Goal: Information Seeking & Learning: Learn about a topic

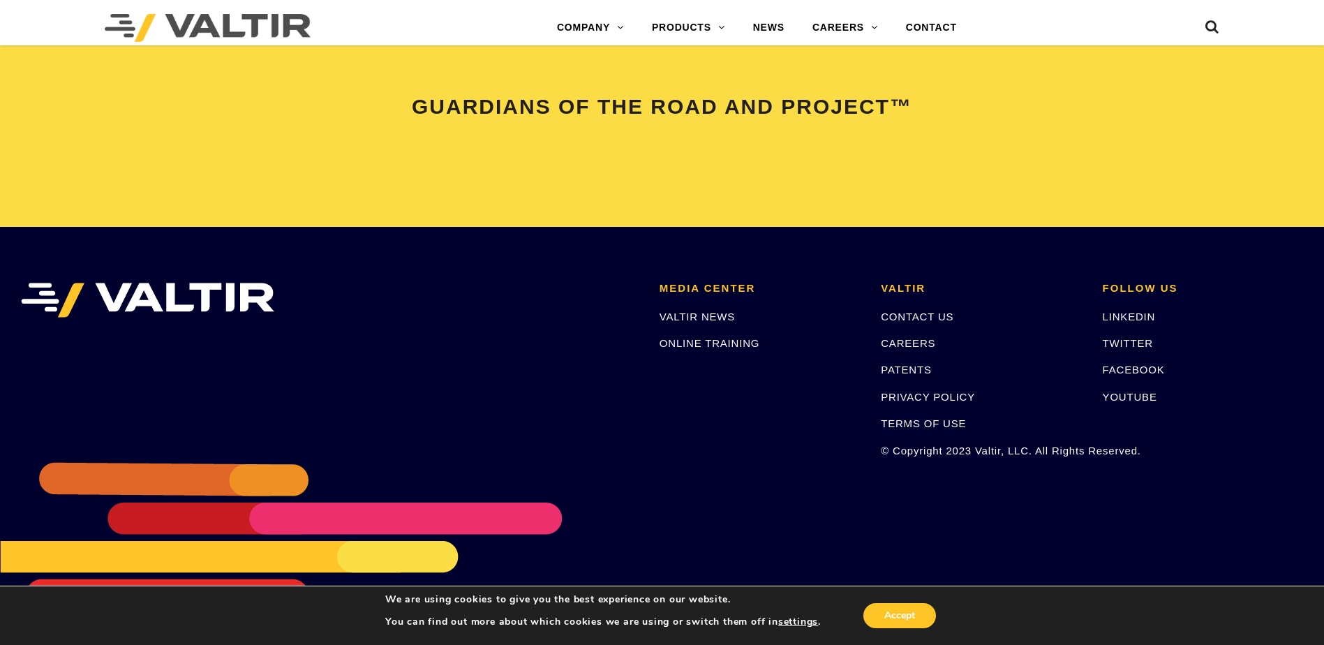
scroll to position [2932, 0]
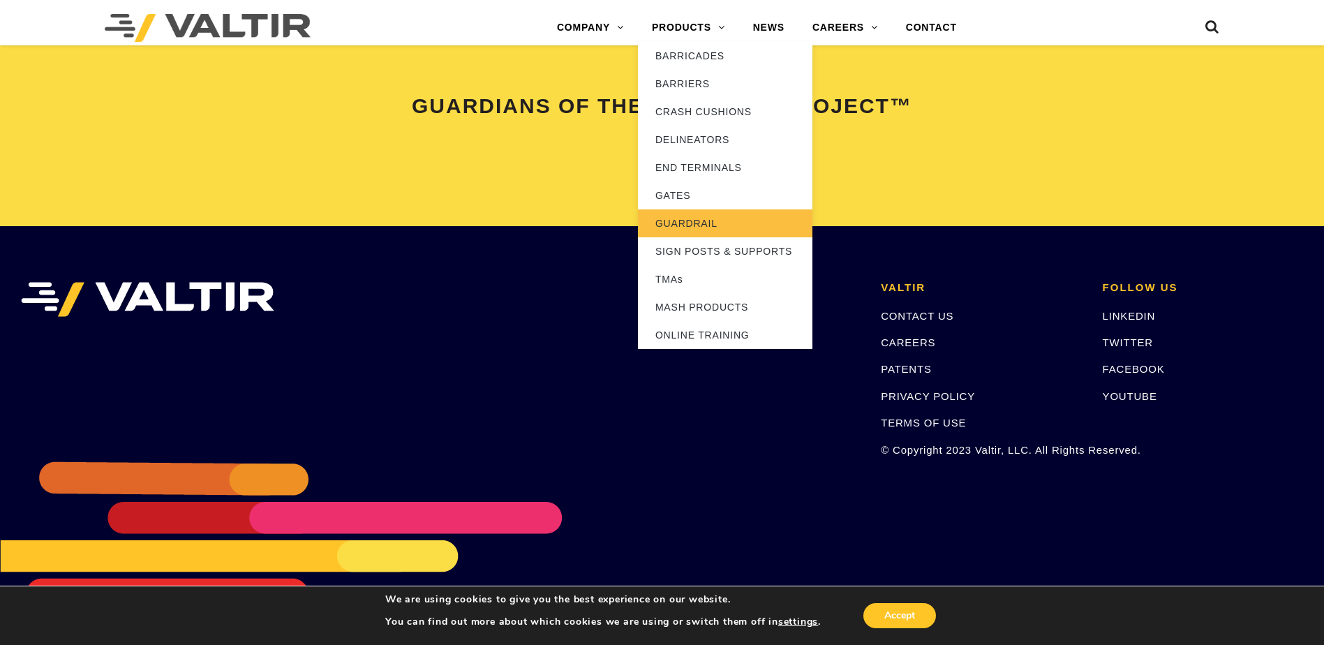
click at [667, 221] on link "GUARDRAIL" at bounding box center [725, 223] width 175 height 28
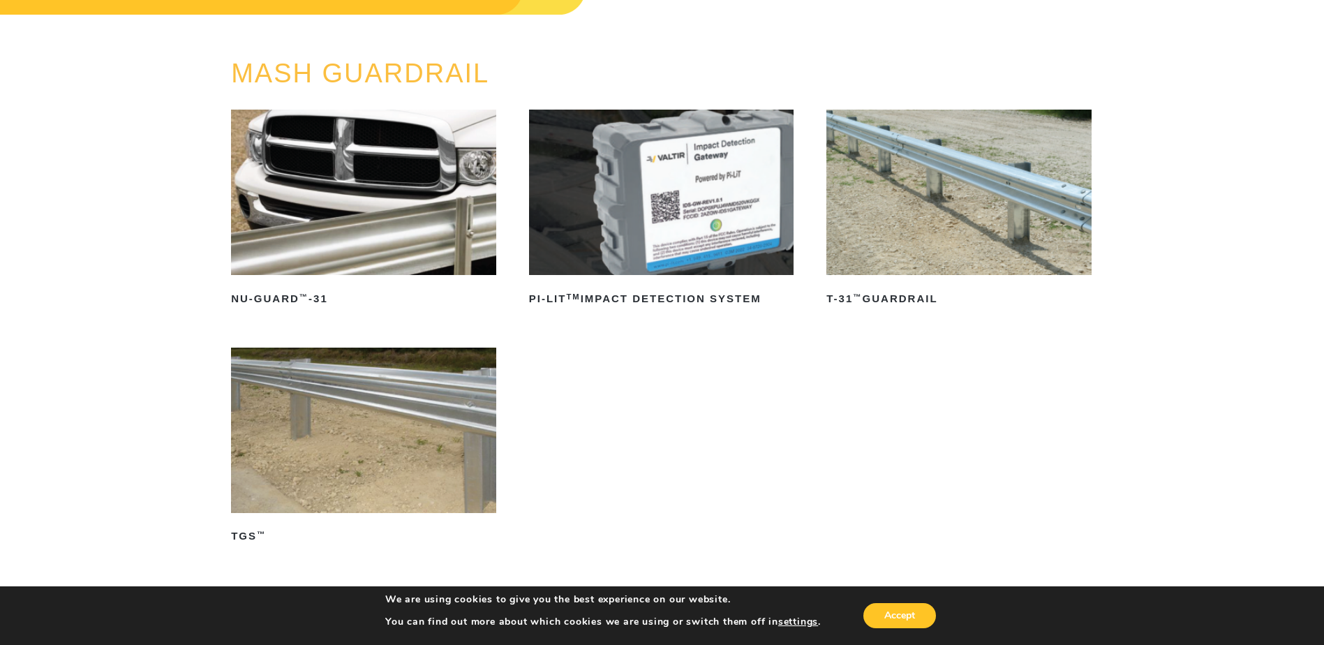
scroll to position [209, 0]
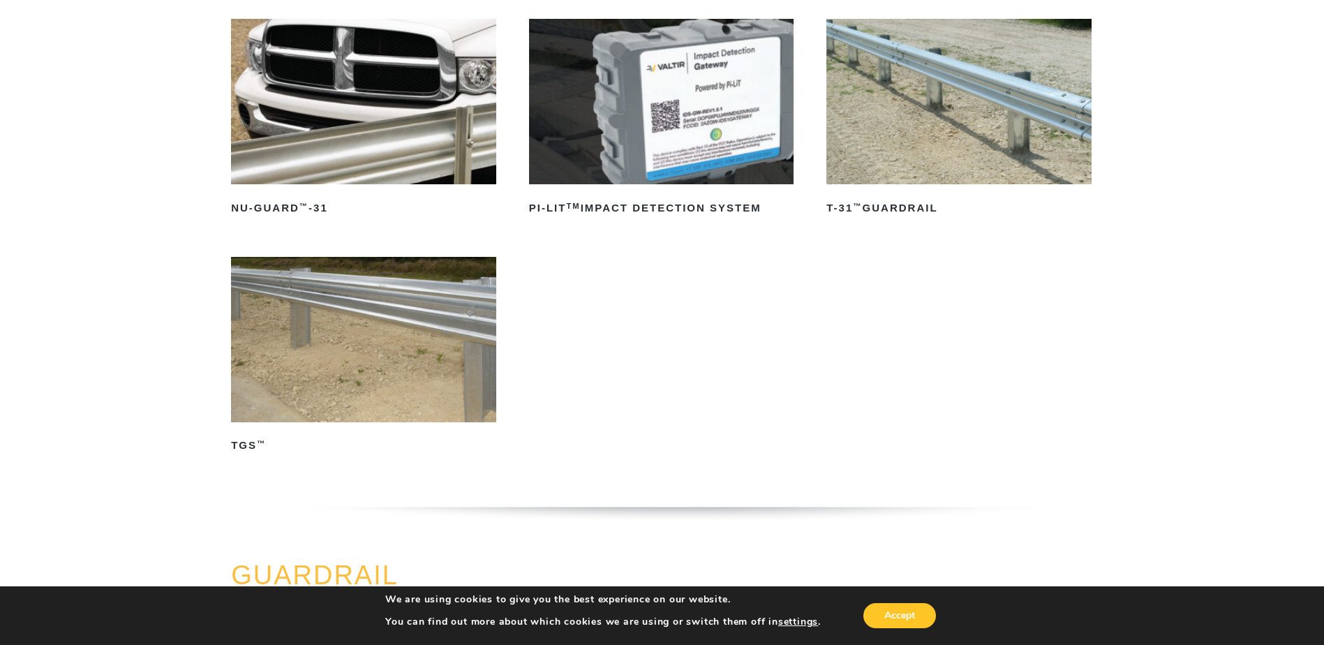
click at [925, 105] on img at bounding box center [959, 101] width 265 height 165
click at [336, 350] on img at bounding box center [363, 339] width 265 height 165
click at [311, 73] on img at bounding box center [363, 101] width 265 height 165
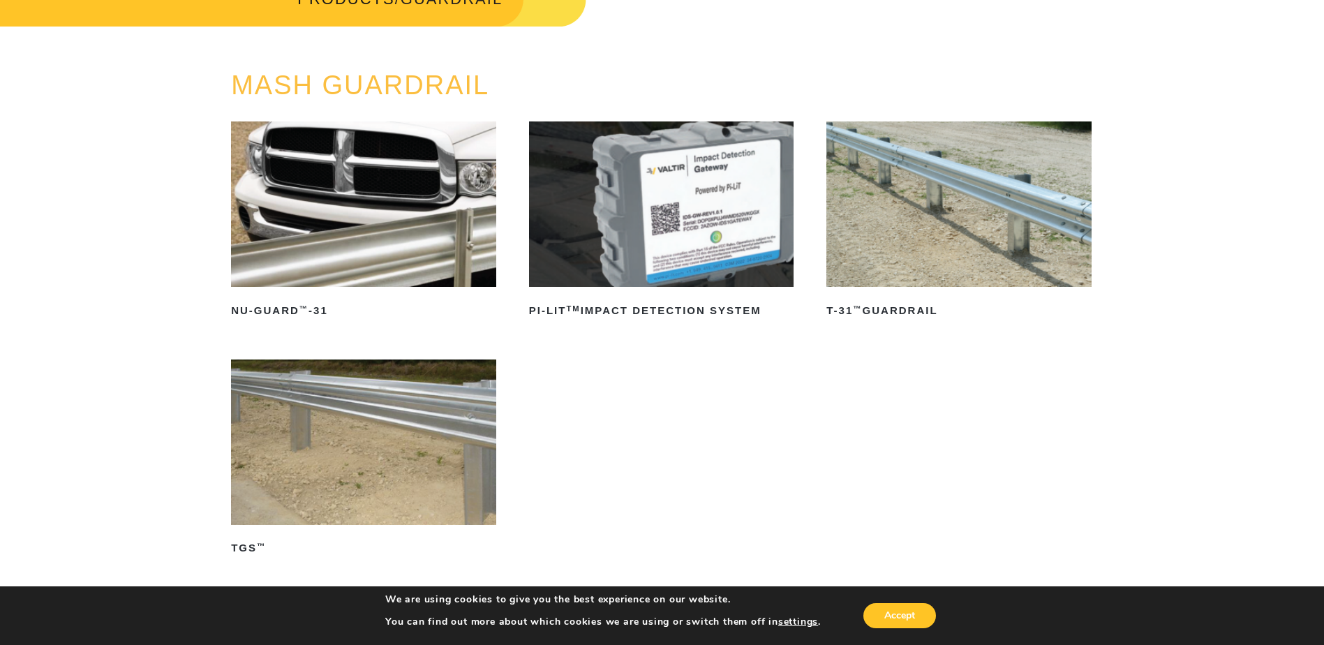
scroll to position [0, 0]
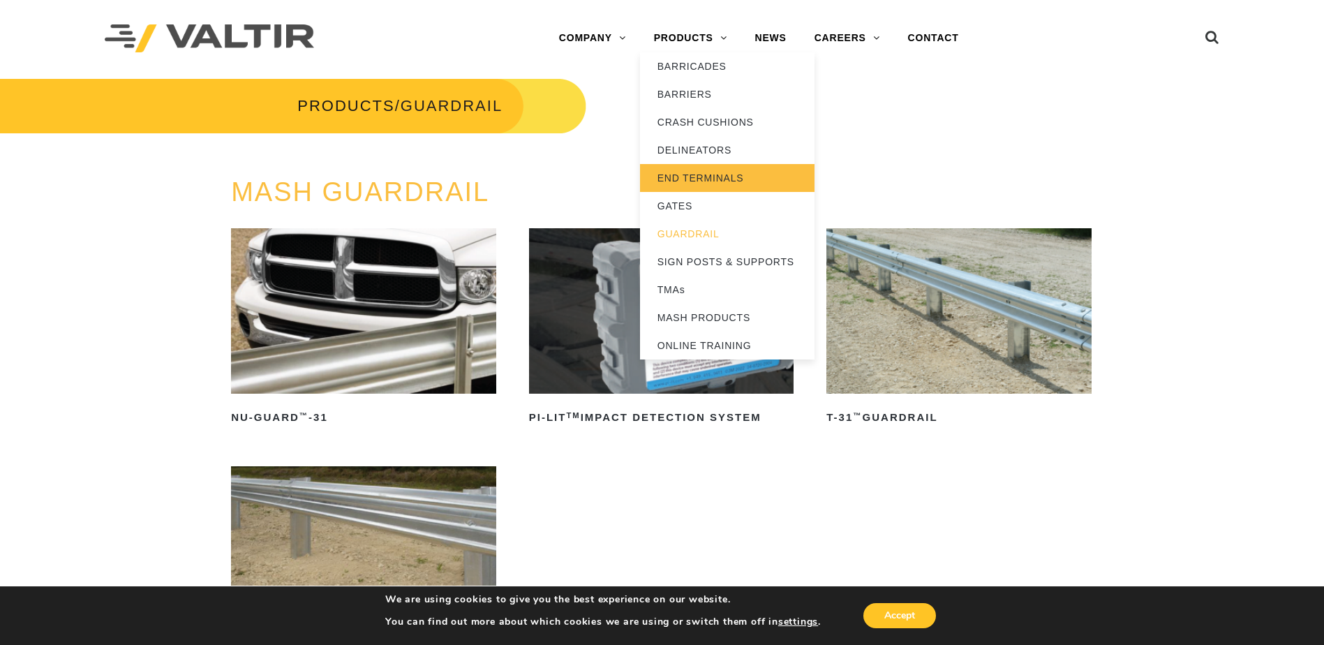
click at [684, 175] on link "END TERMINALS" at bounding box center [727, 178] width 175 height 28
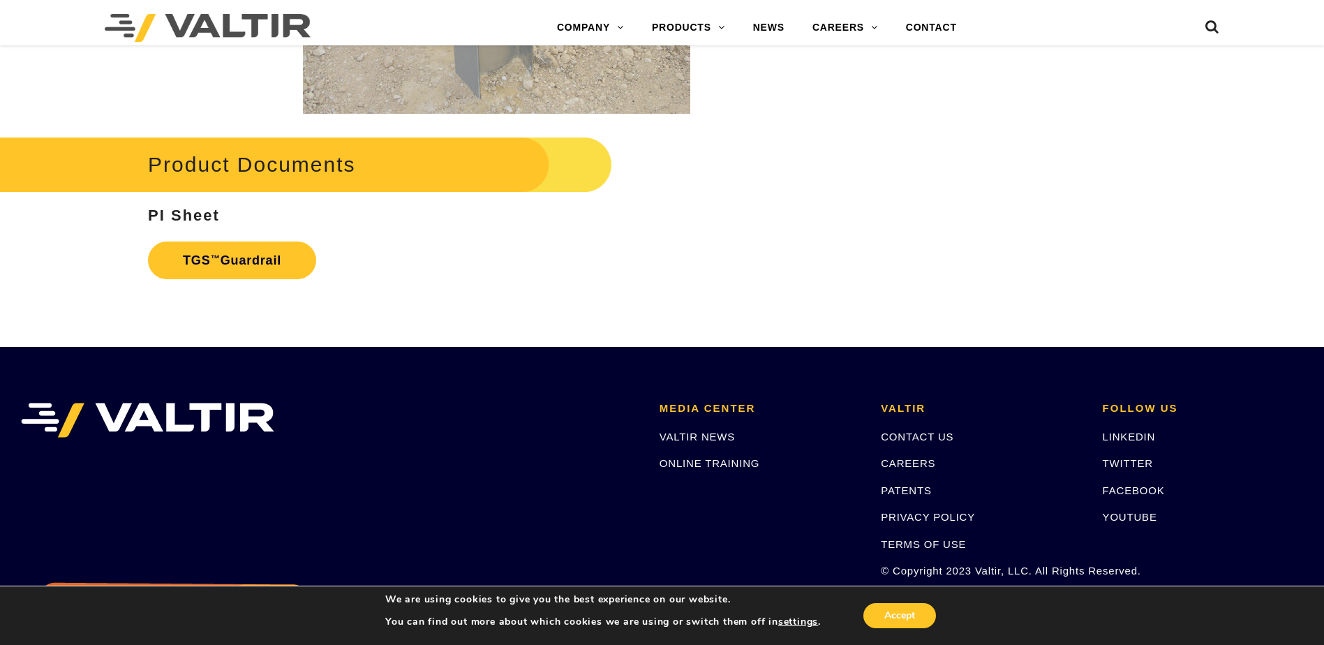
scroll to position [2653, 0]
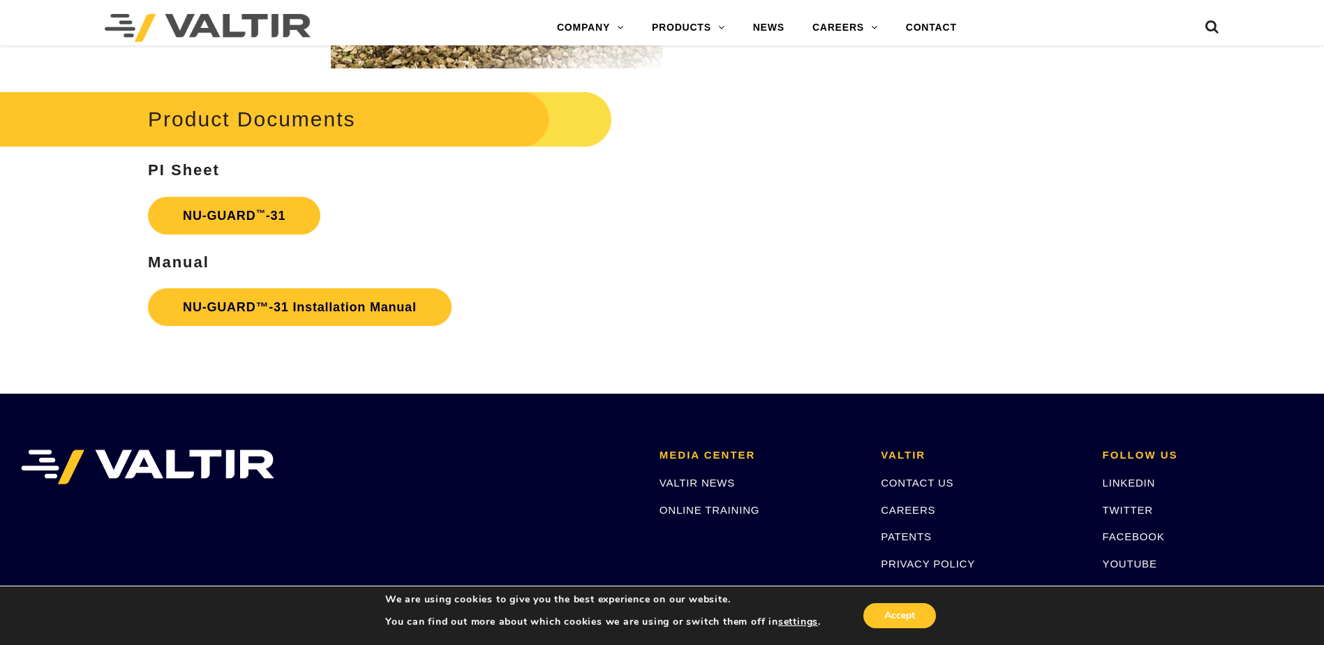
scroll to position [2374, 0]
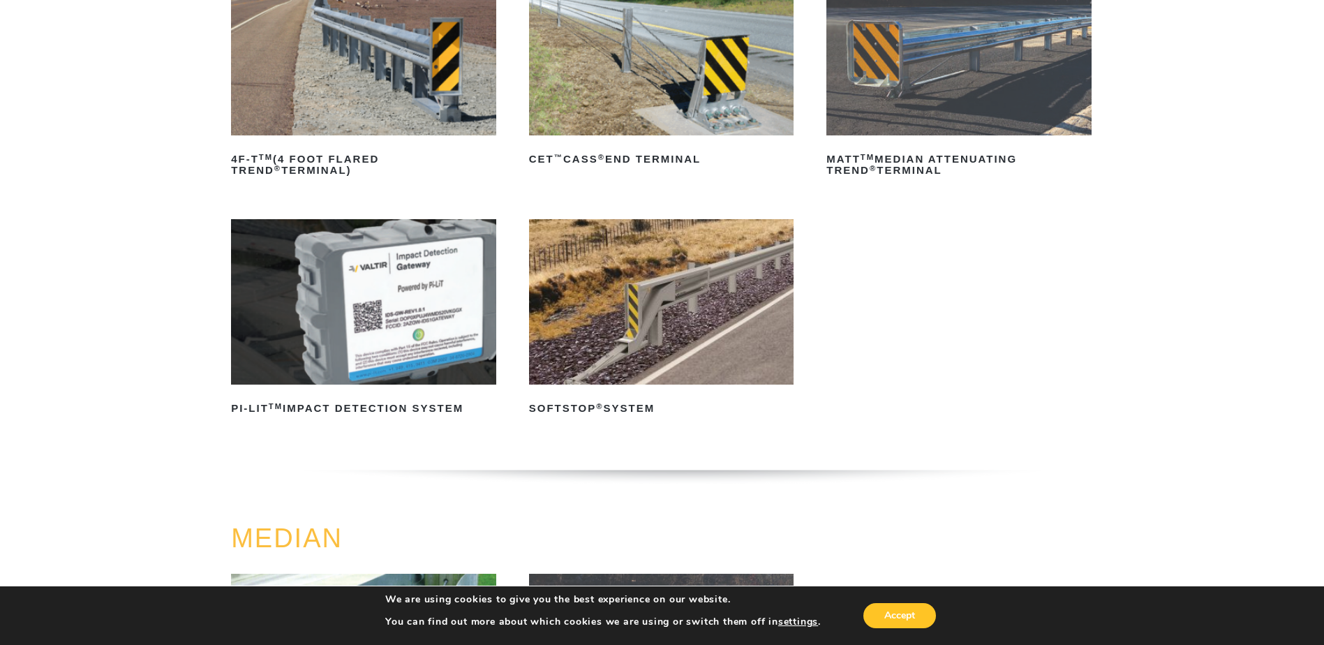
scroll to position [193, 0]
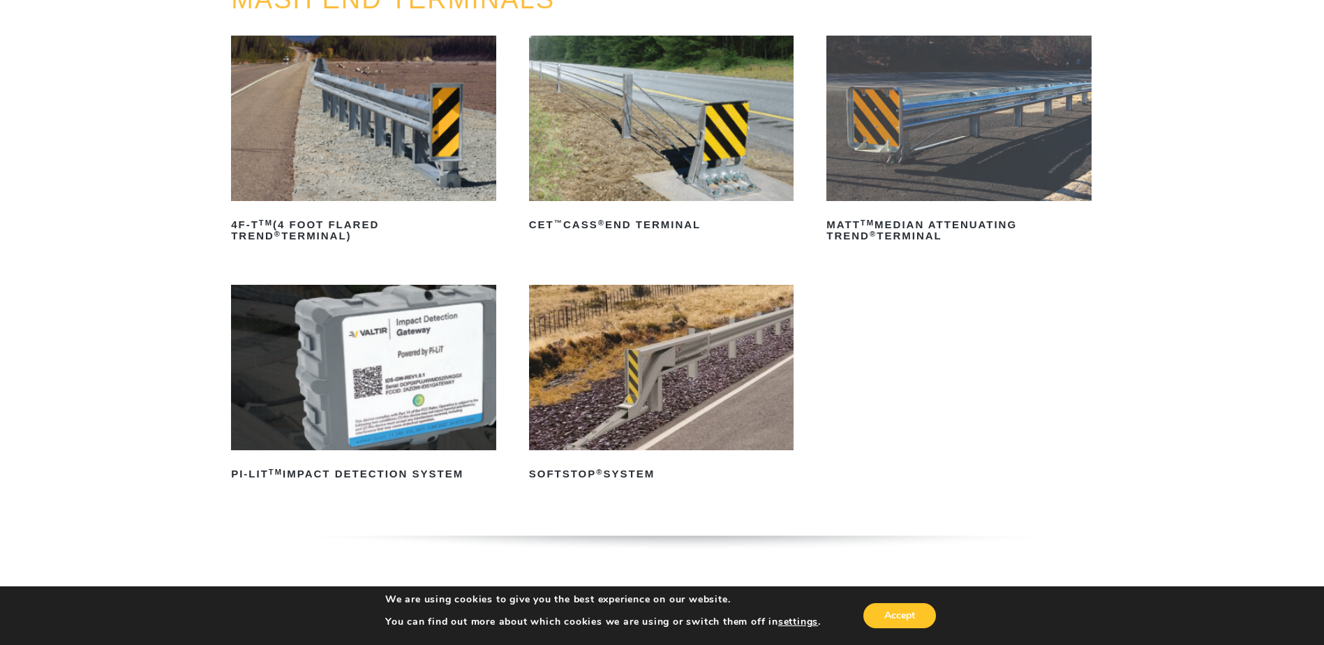
click at [699, 359] on img at bounding box center [661, 367] width 265 height 165
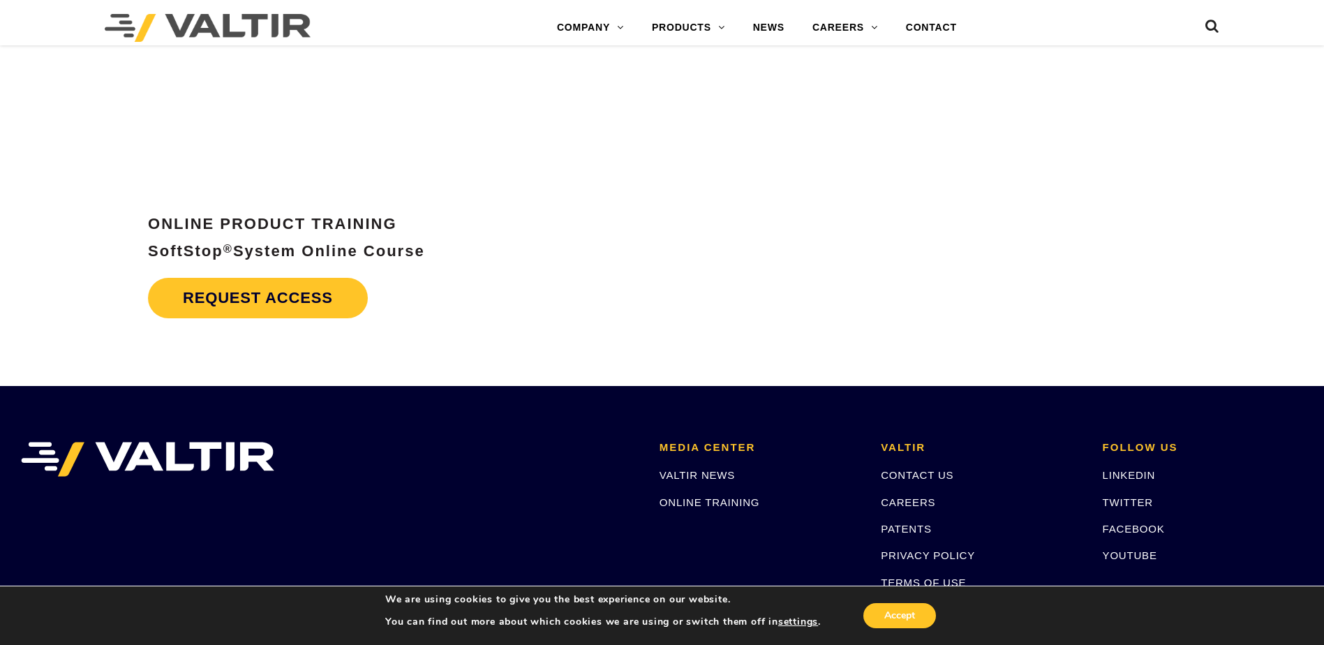
scroll to position [6184, 0]
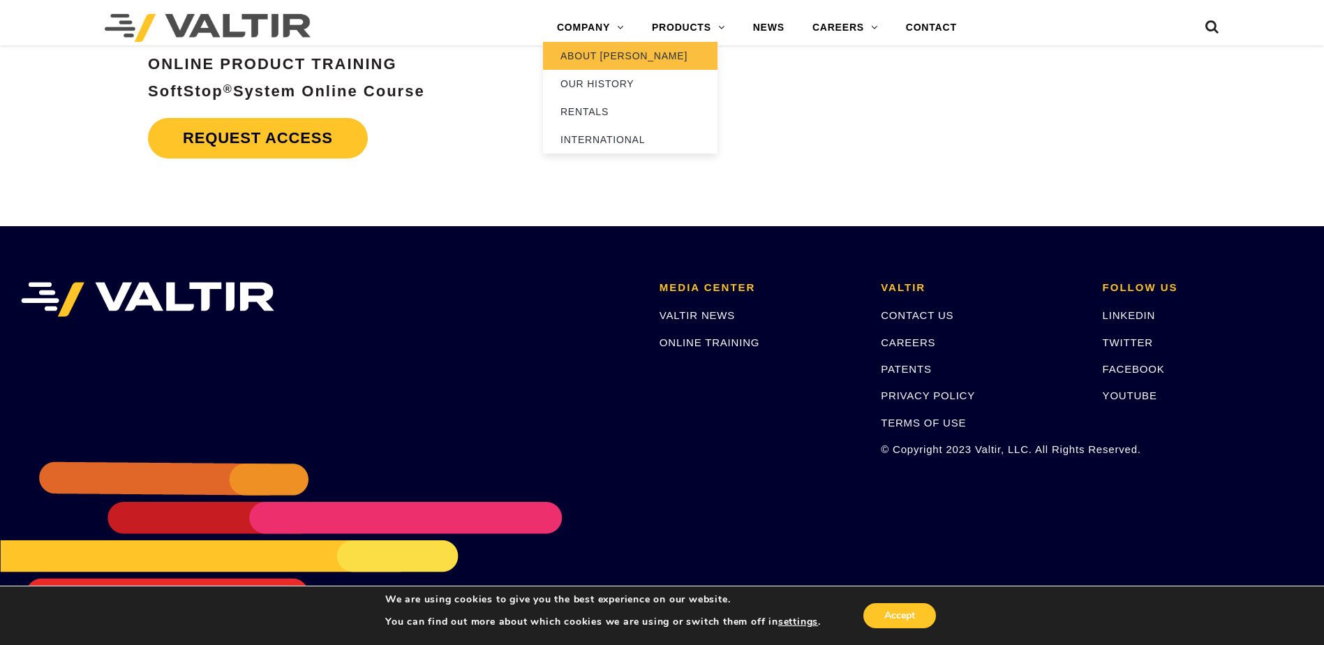
click at [586, 57] on link "ABOUT [PERSON_NAME]" at bounding box center [630, 56] width 175 height 28
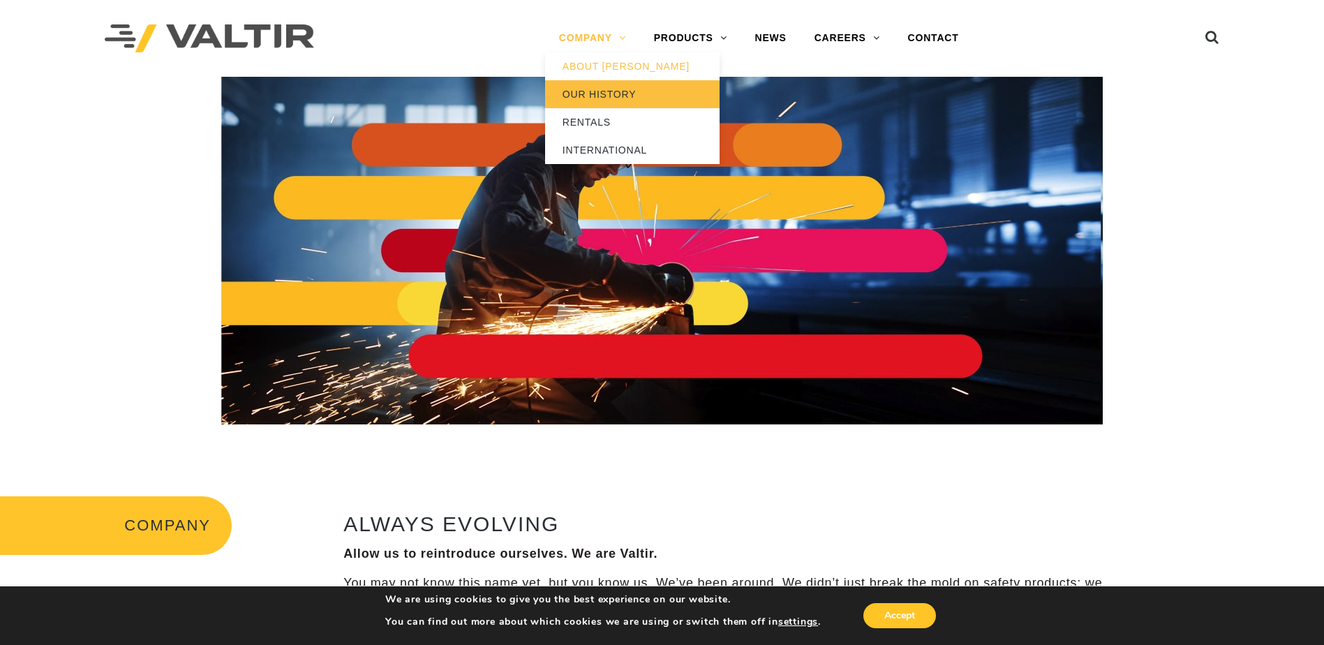
click at [593, 92] on link "OUR HISTORY" at bounding box center [632, 94] width 175 height 28
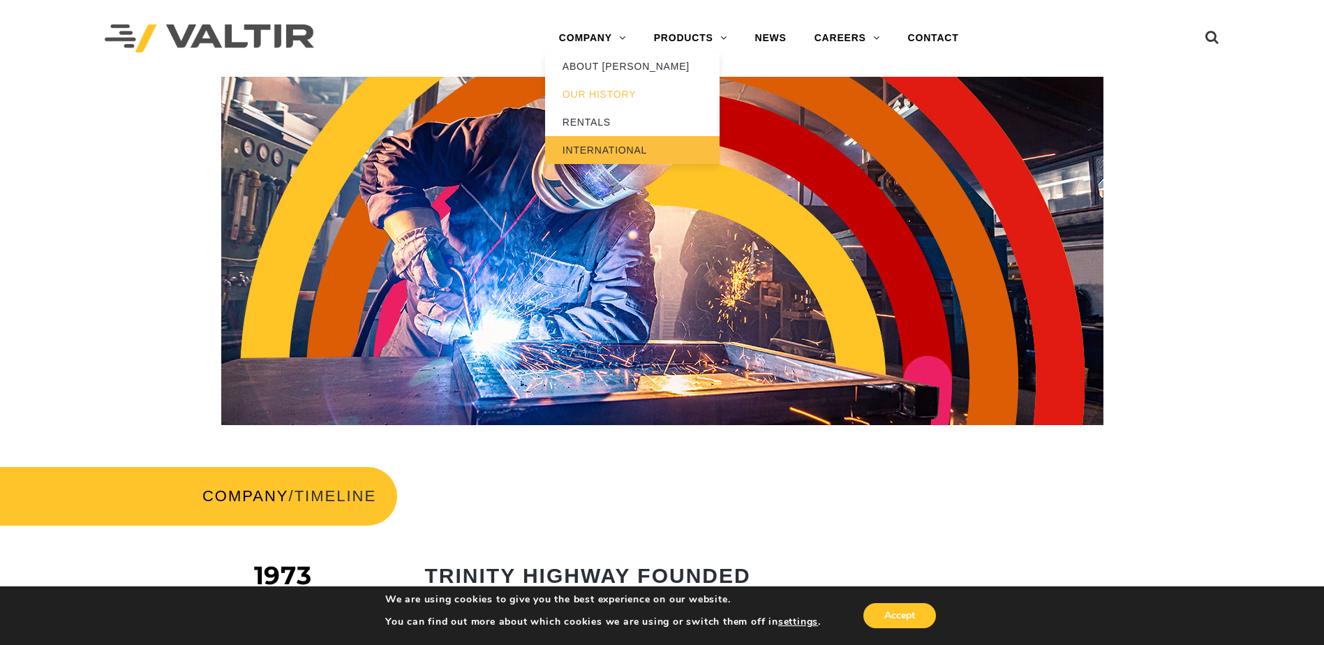
click at [595, 151] on link "INTERNATIONAL" at bounding box center [632, 150] width 175 height 28
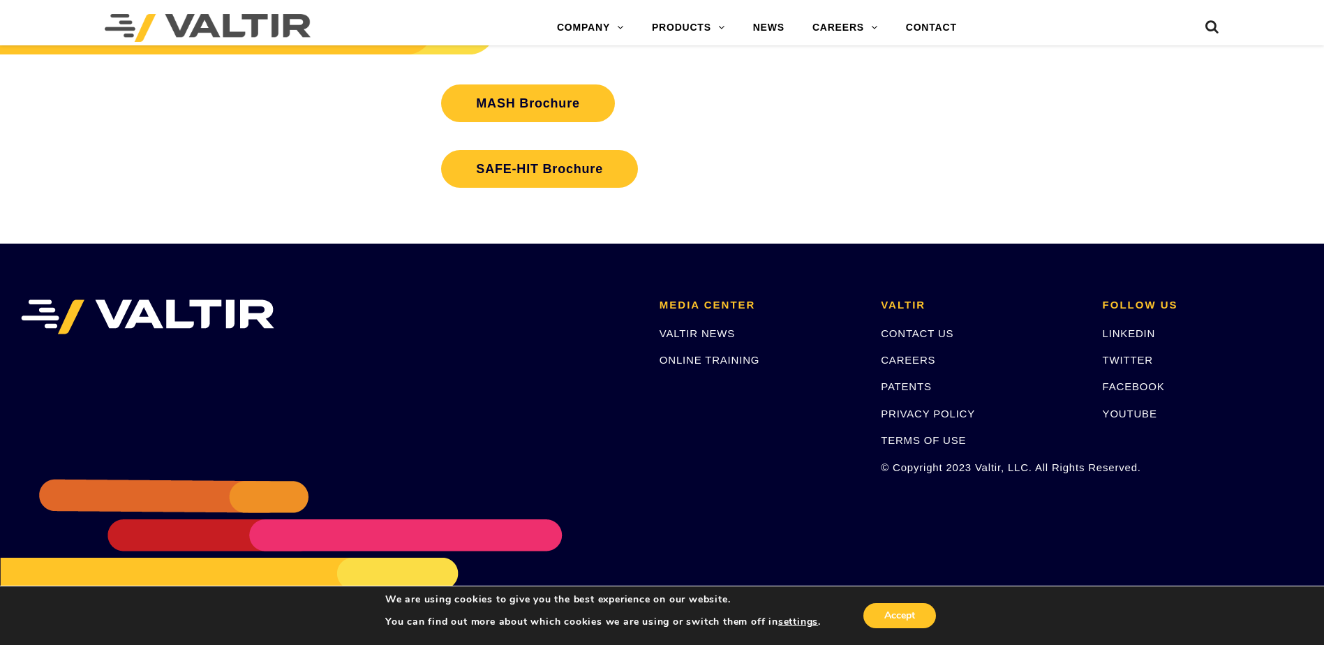
scroll to position [2703, 0]
